Goal: Transaction & Acquisition: Purchase product/service

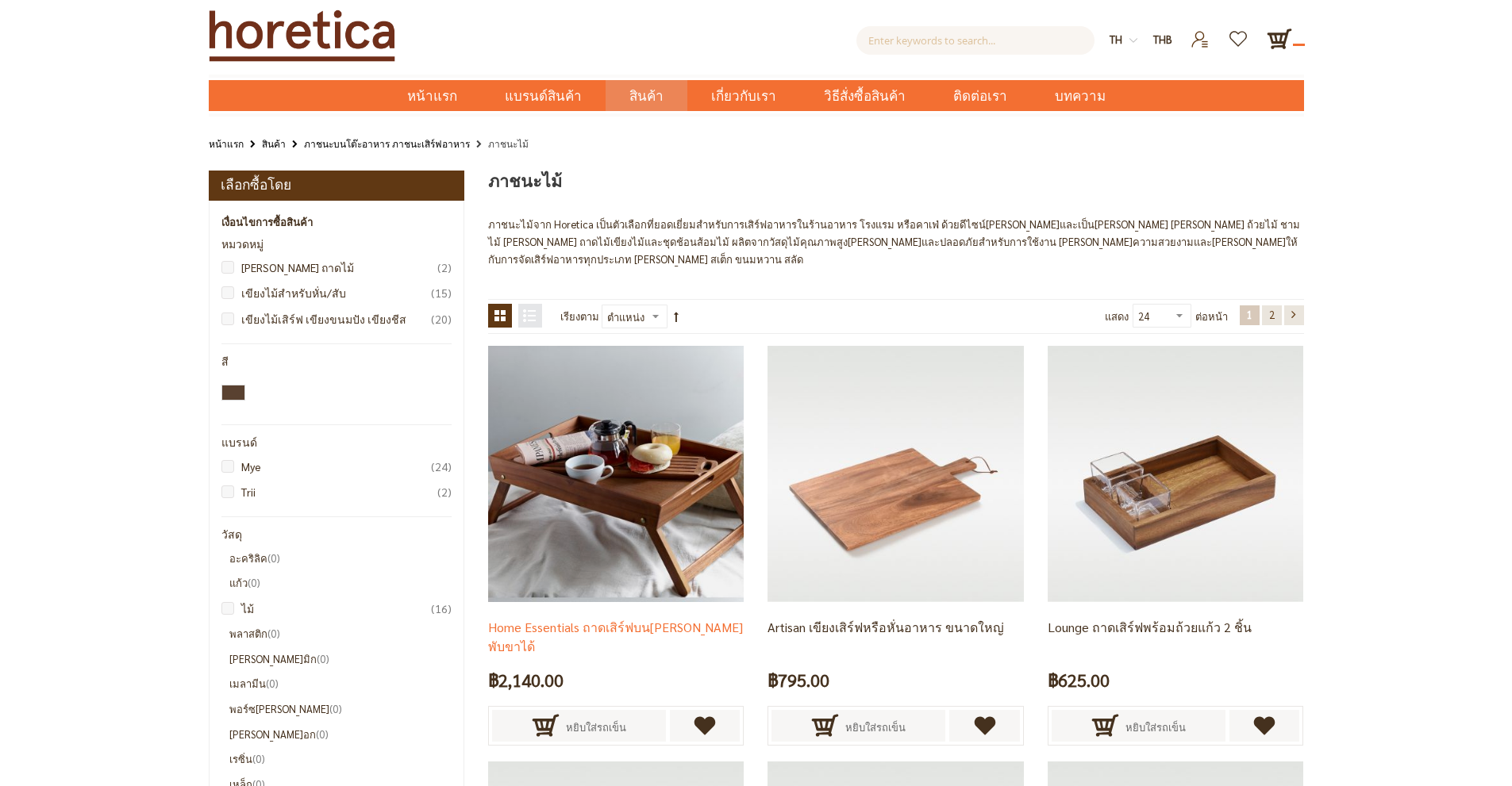
drag, startPoint x: 0, startPoint y: 0, endPoint x: 654, endPoint y: 475, distance: 808.3
click at [654, 475] on img at bounding box center [616, 473] width 256 height 256
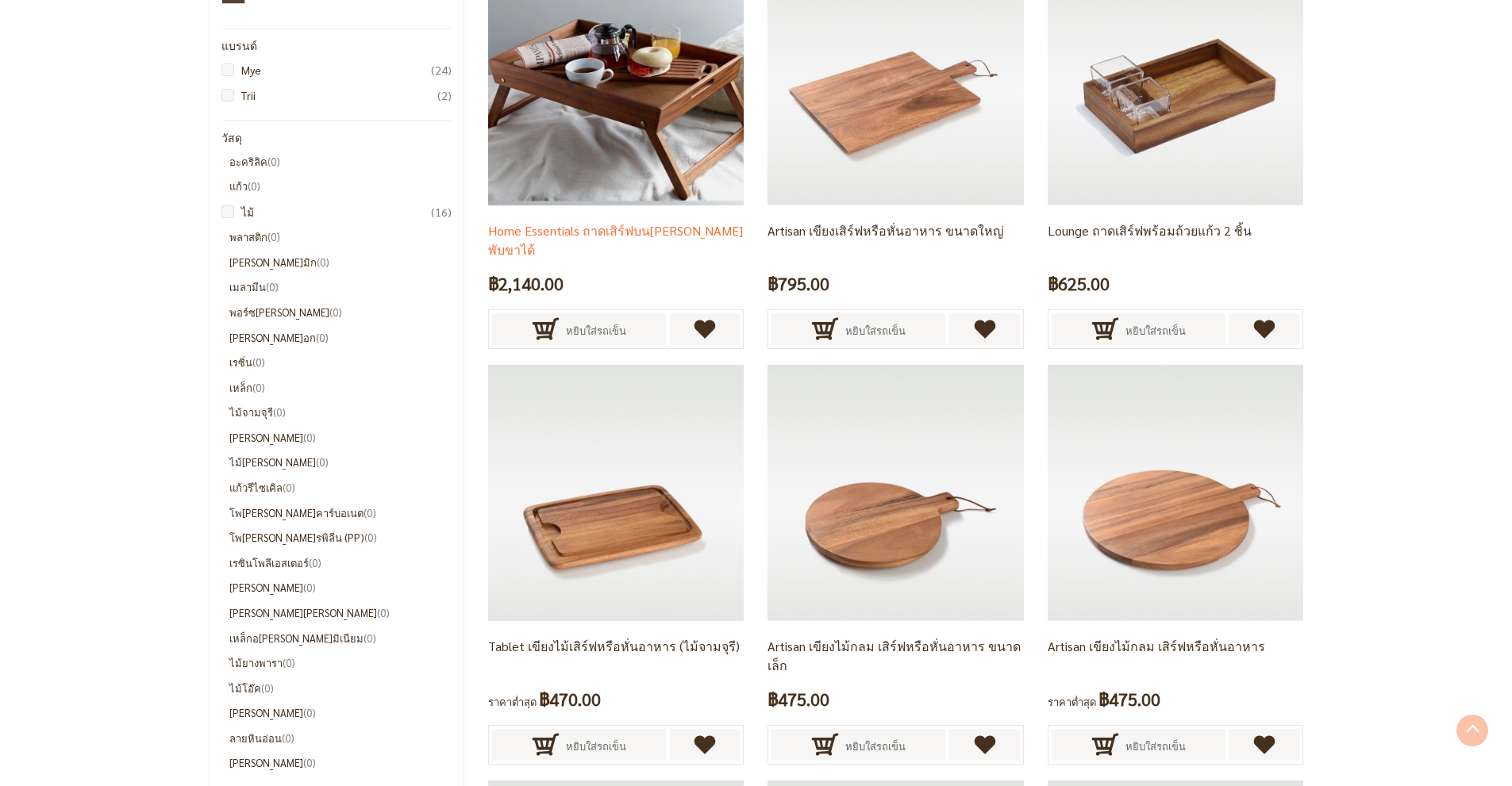
scroll to position [297, 0]
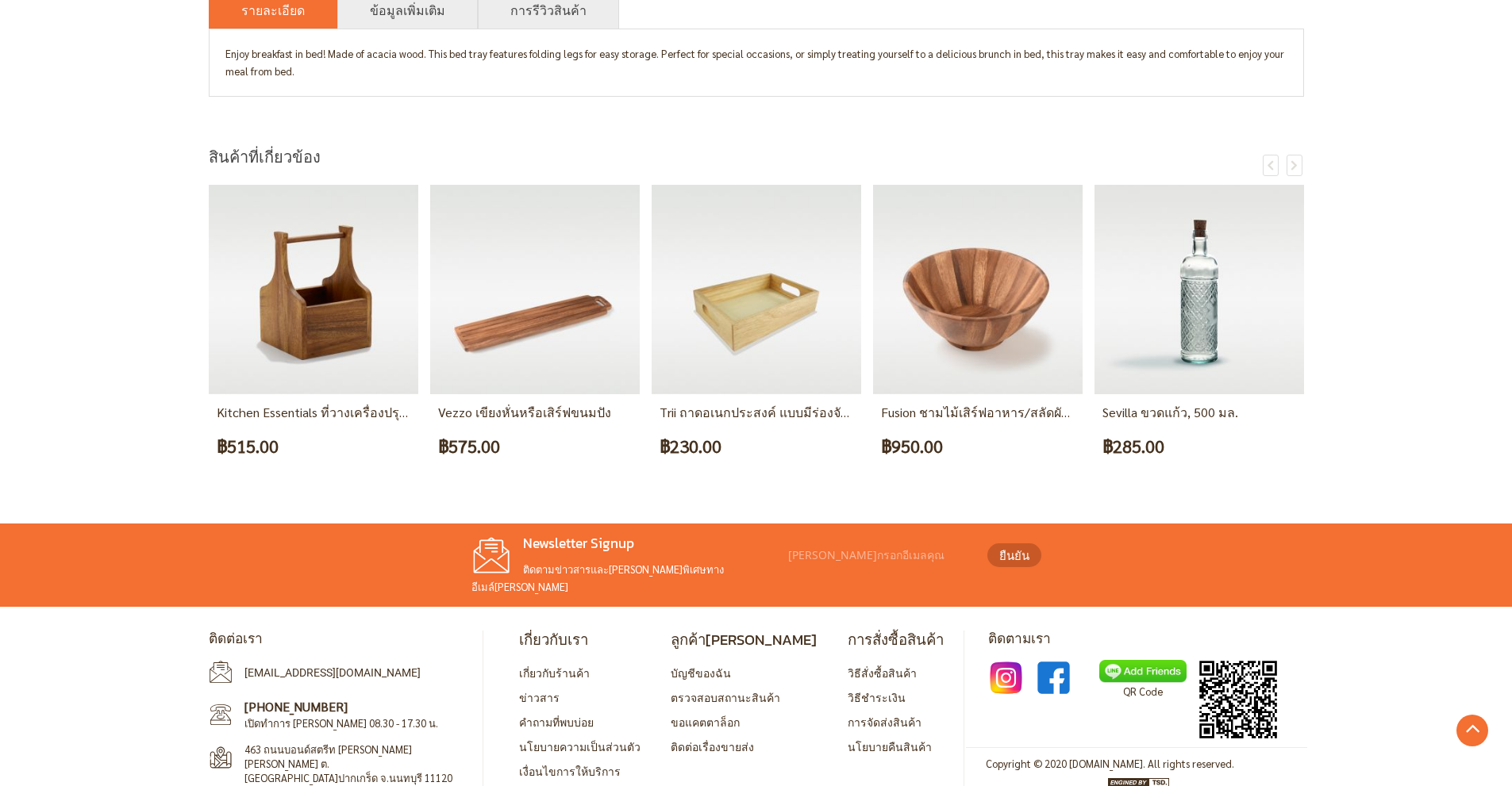
scroll to position [858, 0]
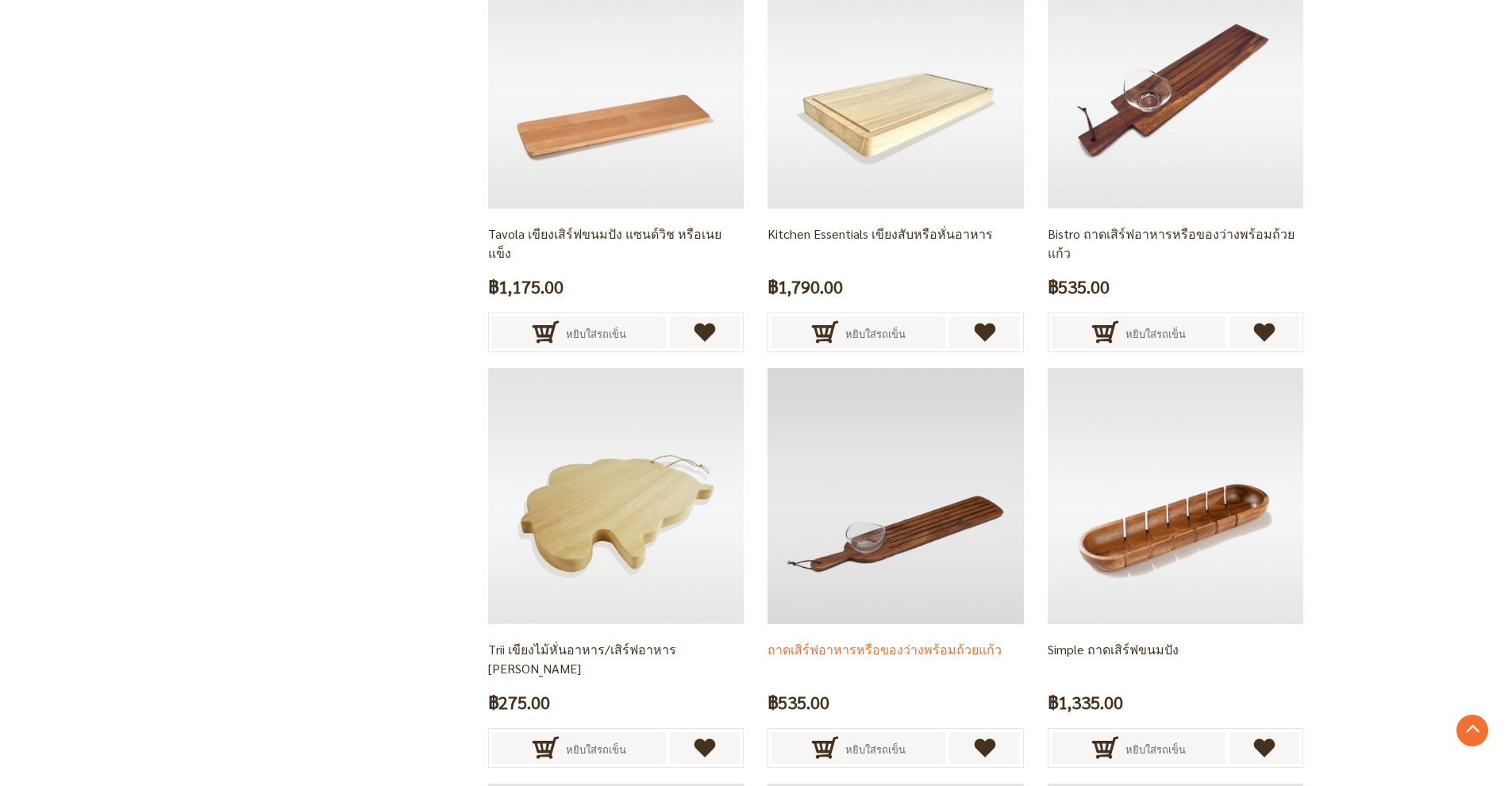
scroll to position [2677, 0]
